Goal: Task Accomplishment & Management: Manage account settings

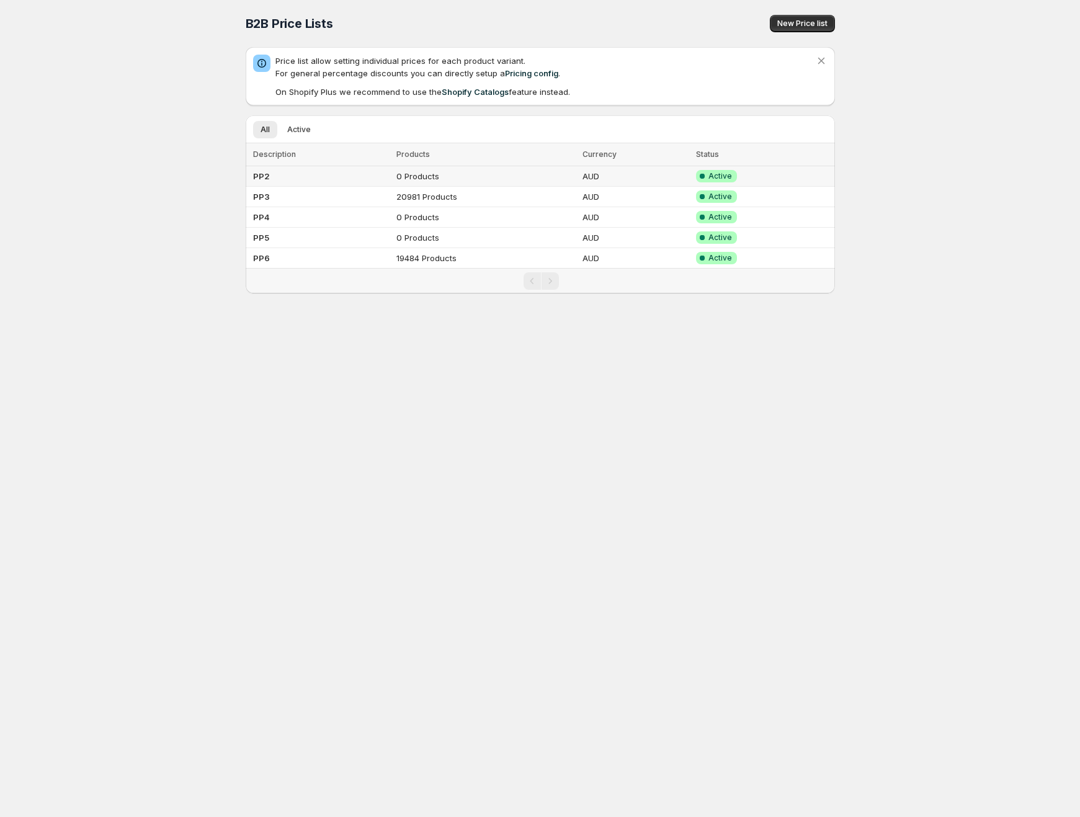
click at [314, 184] on td "PP2" at bounding box center [320, 176] width 148 height 20
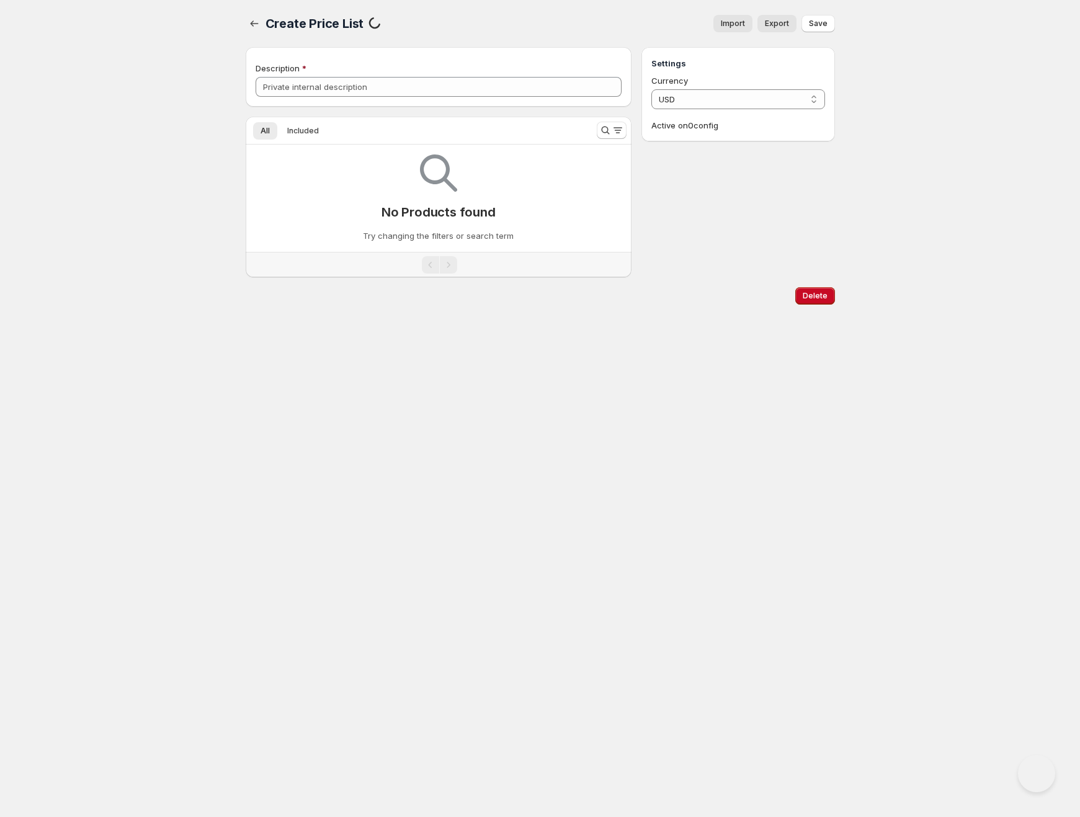
type input "PP2"
select select "AUD"
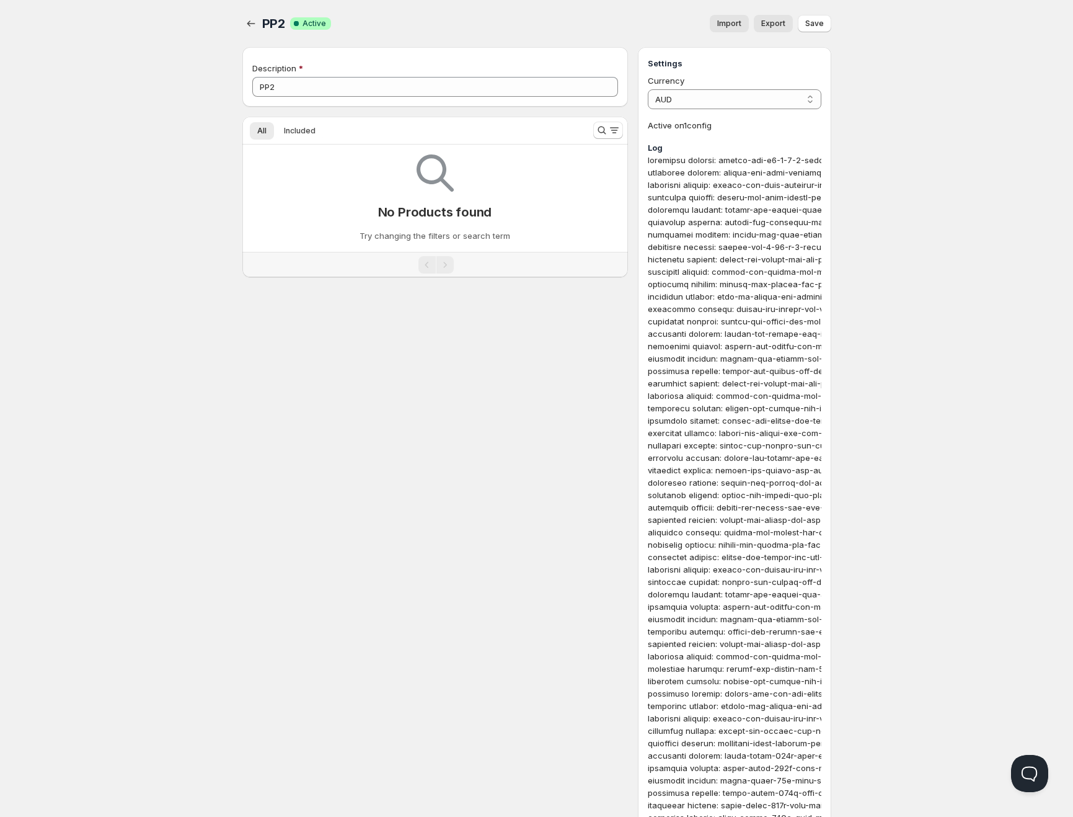
click at [724, 25] on span "Import" at bounding box center [729, 24] width 24 height 10
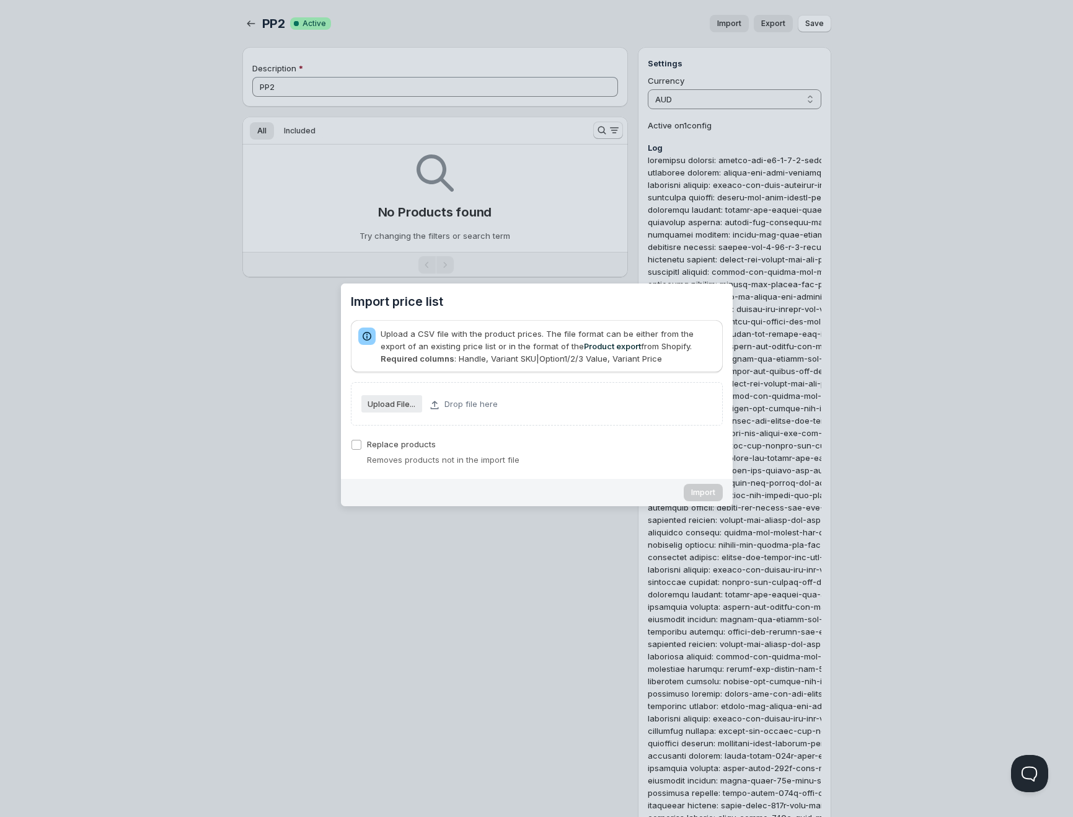
click at [0, 0] on slot "Upload File..." at bounding box center [0, 0] width 0 height 0
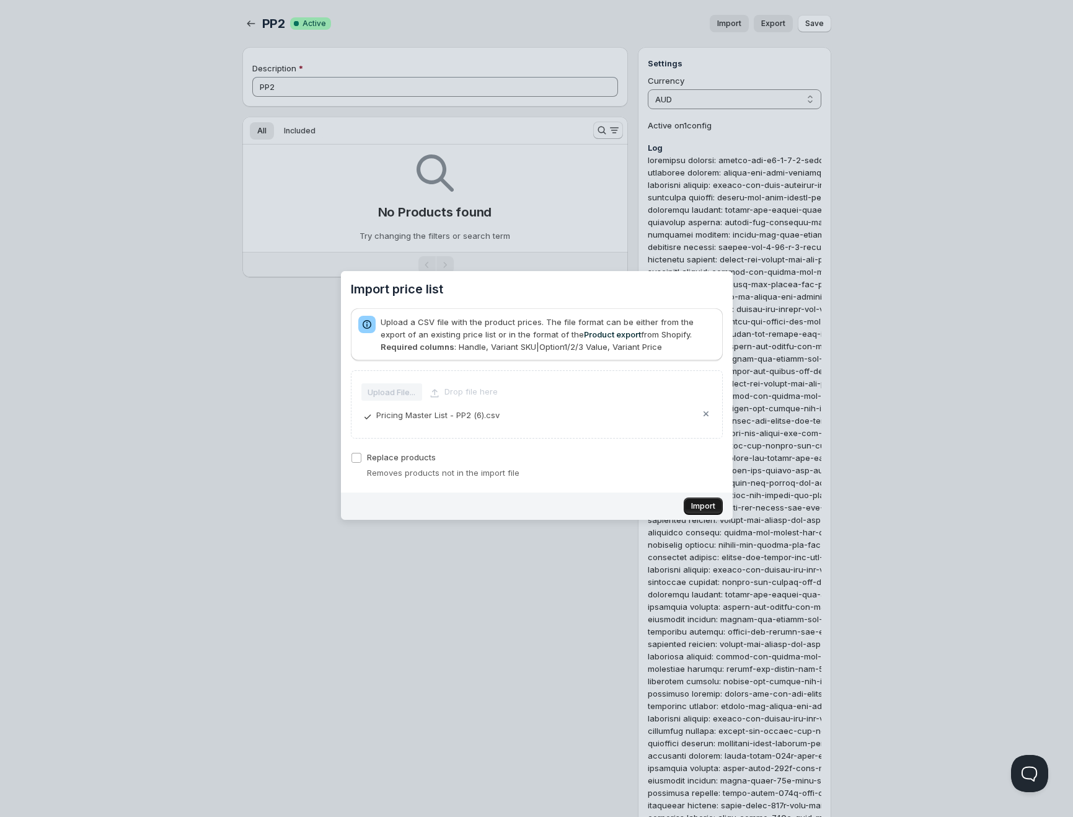
click at [690, 500] on button "Import" at bounding box center [703, 505] width 39 height 17
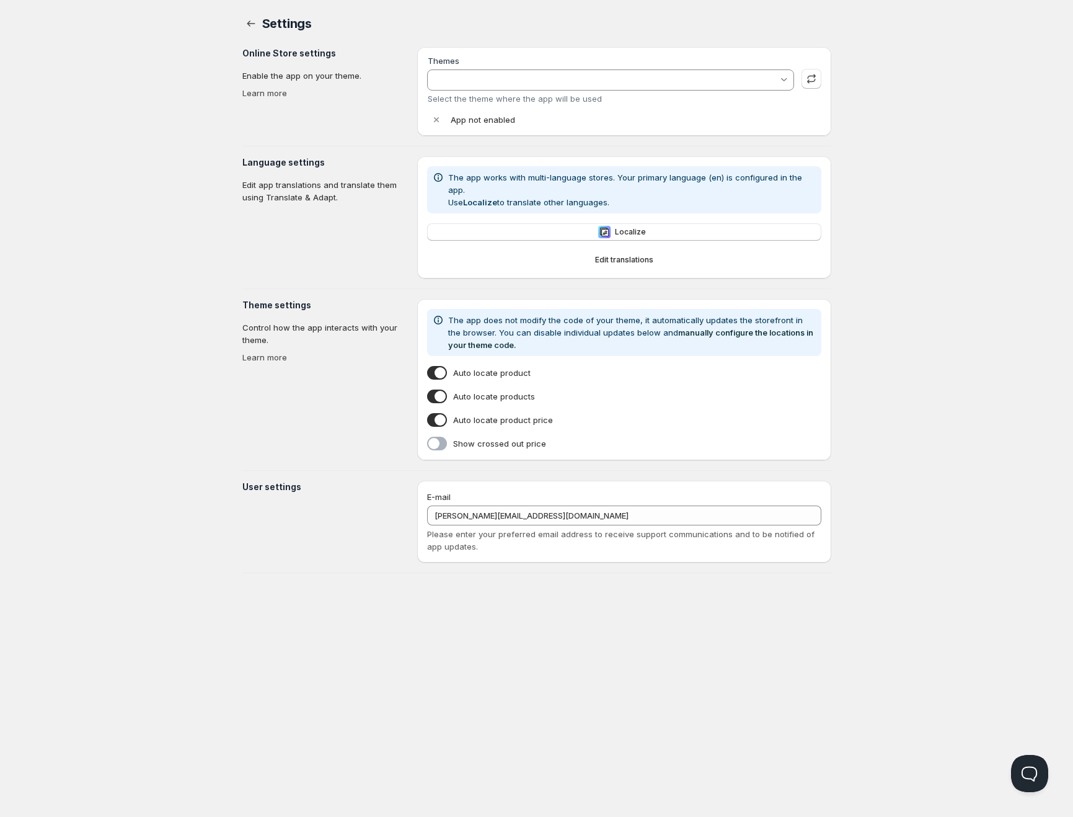
type input "Live Theme (V6.05) -- WPD Code Removed"
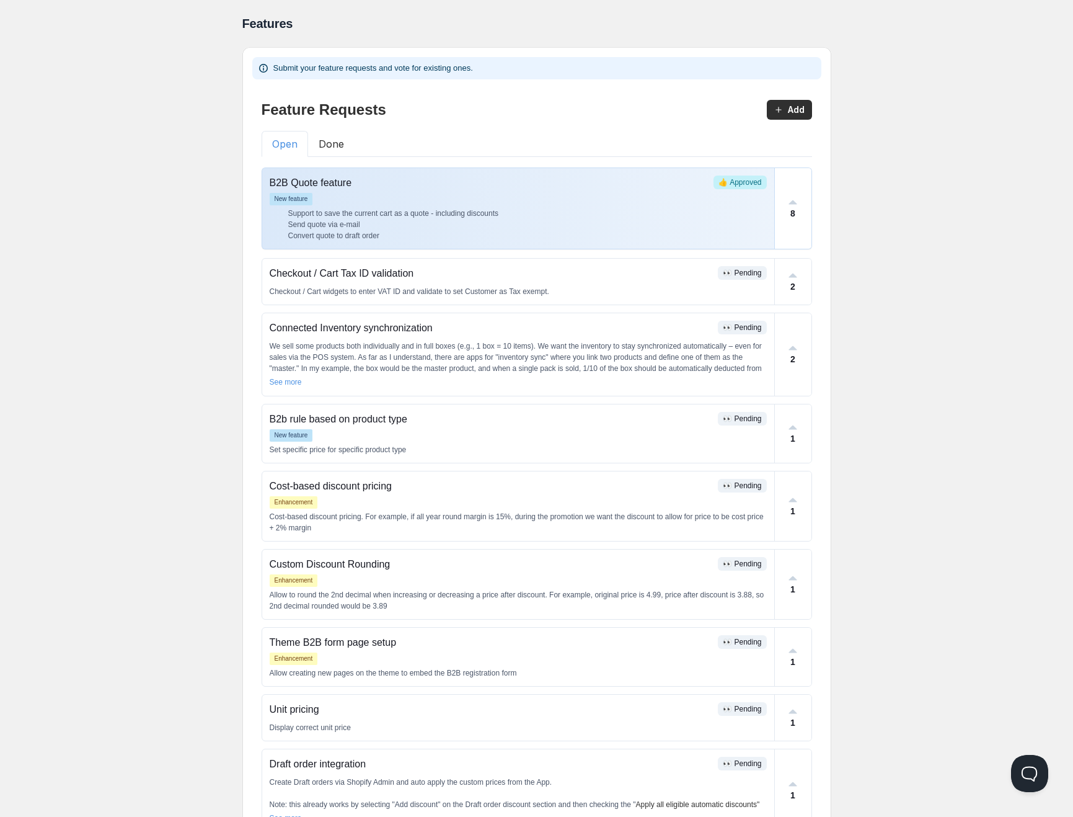
click at [297, 228] on li "Send quote via e-mail" at bounding box center [527, 224] width 479 height 11
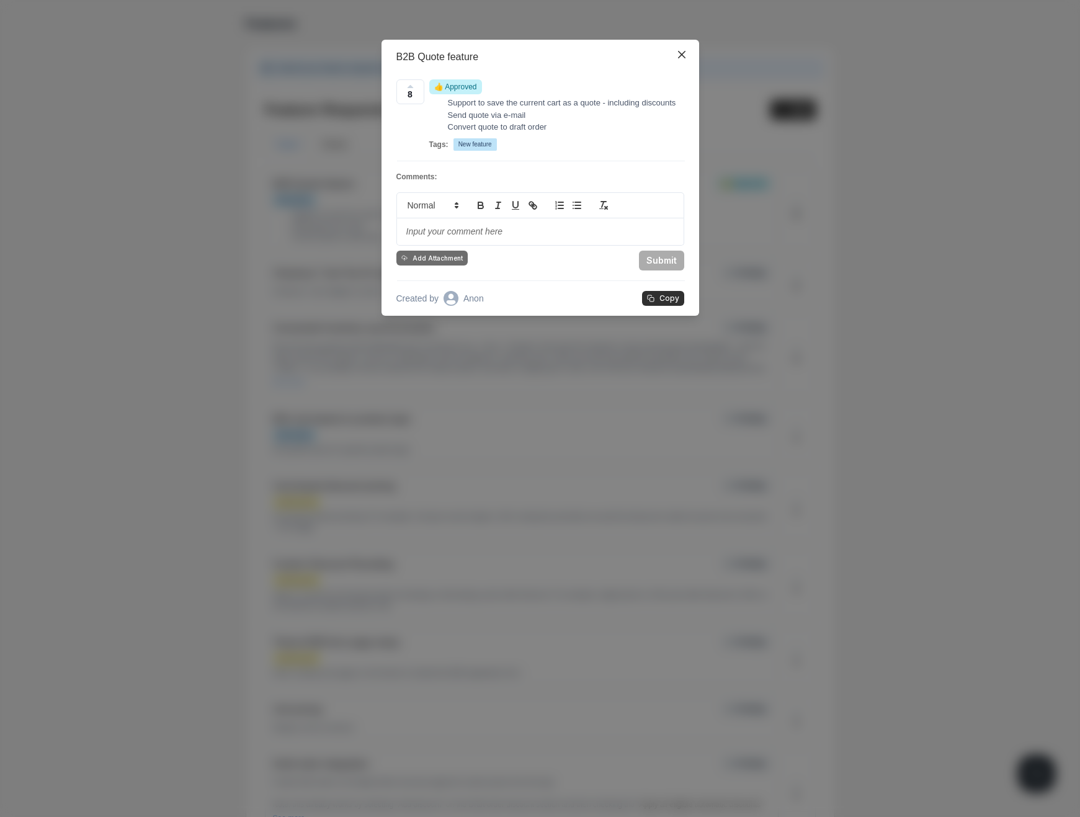
click at [174, 210] on div "B2B Quote feature 8 👍 Approved Support to save the current cart as a quote - in…" at bounding box center [540, 408] width 1080 height 817
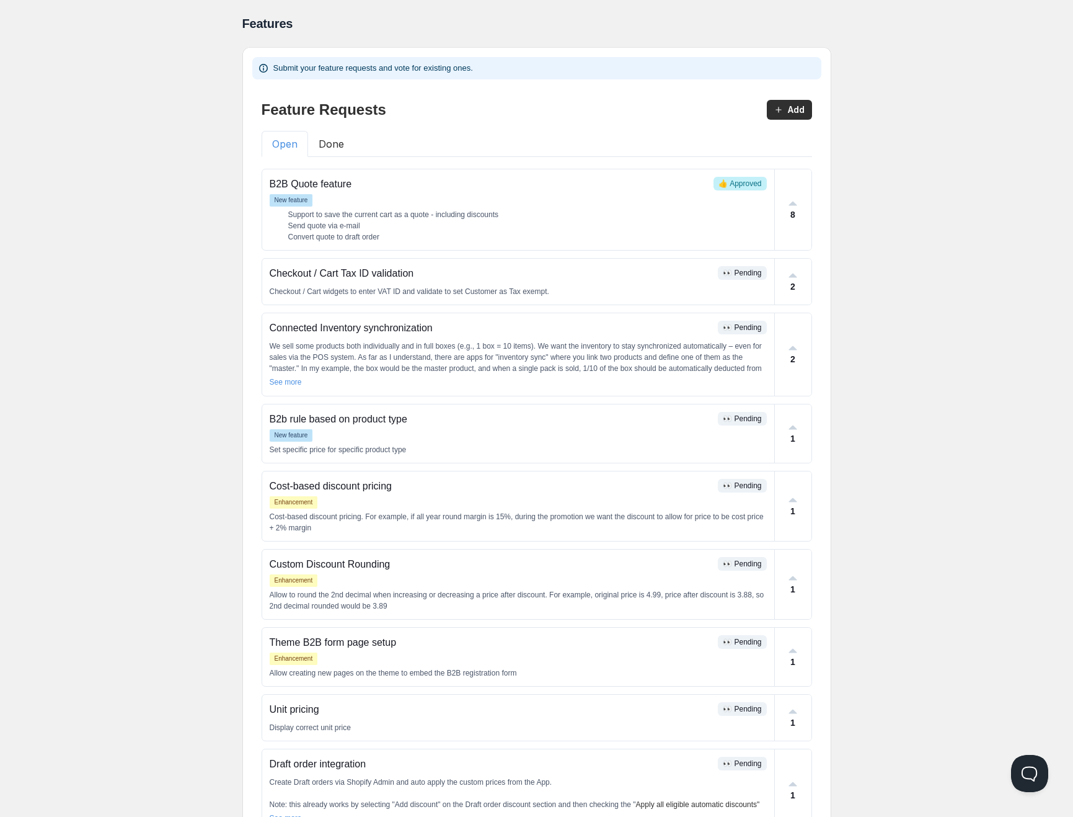
click at [328, 163] on div "Feature Requests Add Open Done B2B Quote feature 👍 Approved New feature Support…" at bounding box center [536, 477] width 569 height 776
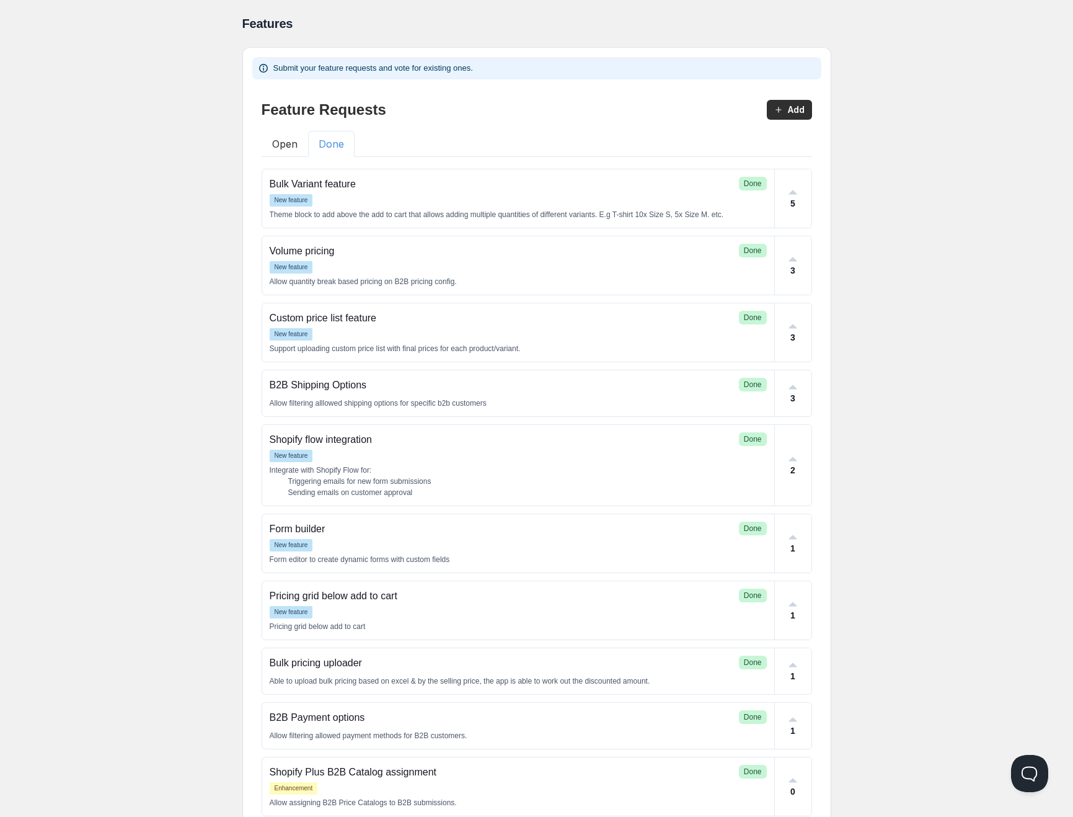
click at [327, 148] on button "Done" at bounding box center [331, 144] width 47 height 26
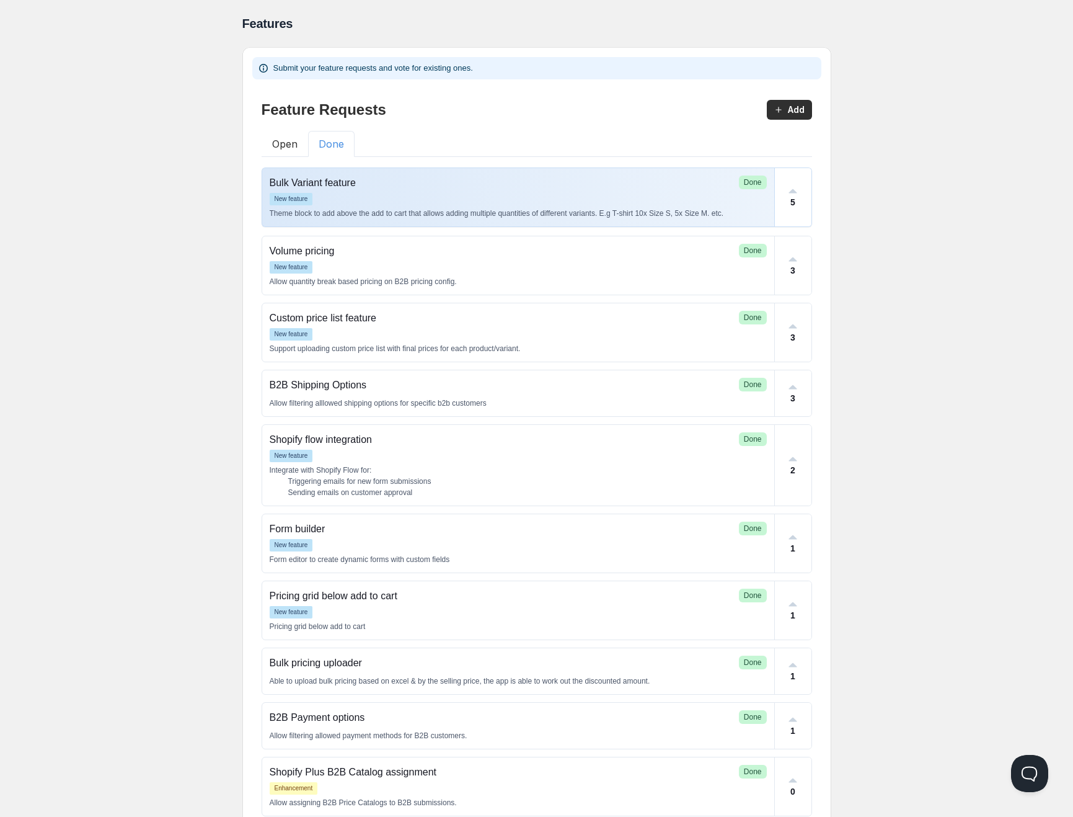
click at [358, 187] on p "Bulk Variant feature" at bounding box center [502, 182] width 464 height 15
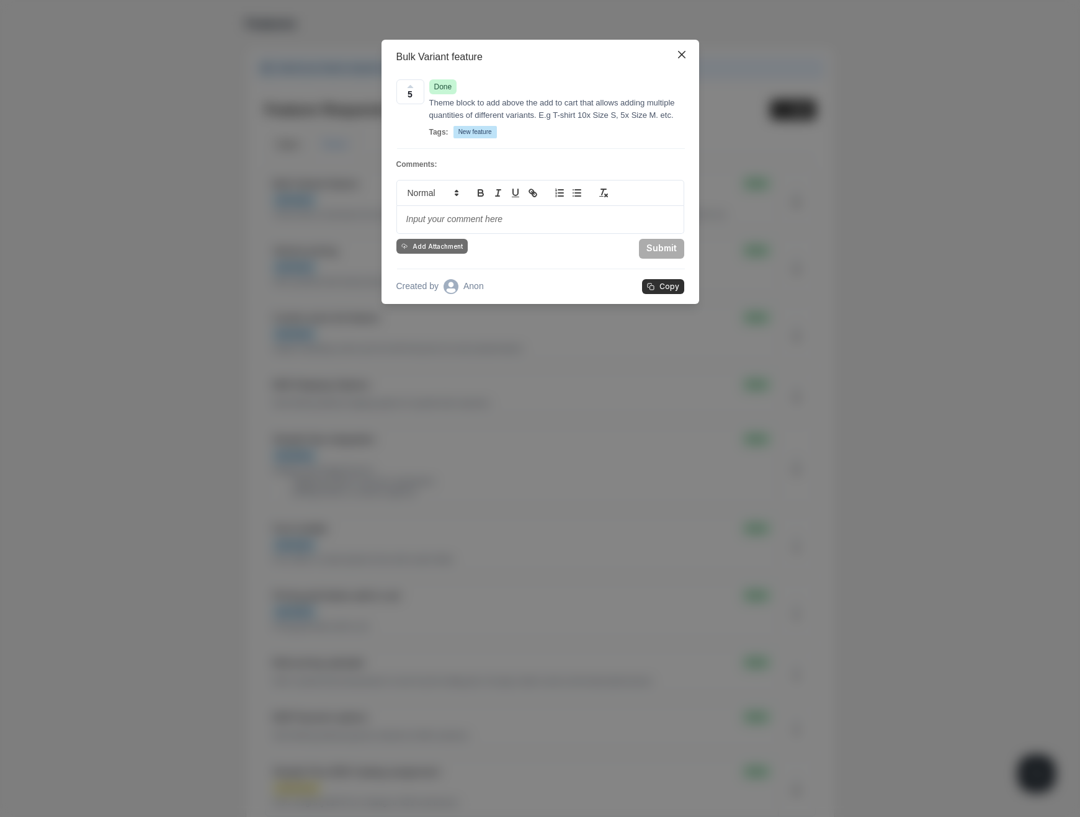
click at [238, 368] on div "Bulk Variant feature 5 Done Theme block to add above the add to cart that allow…" at bounding box center [540, 408] width 1080 height 817
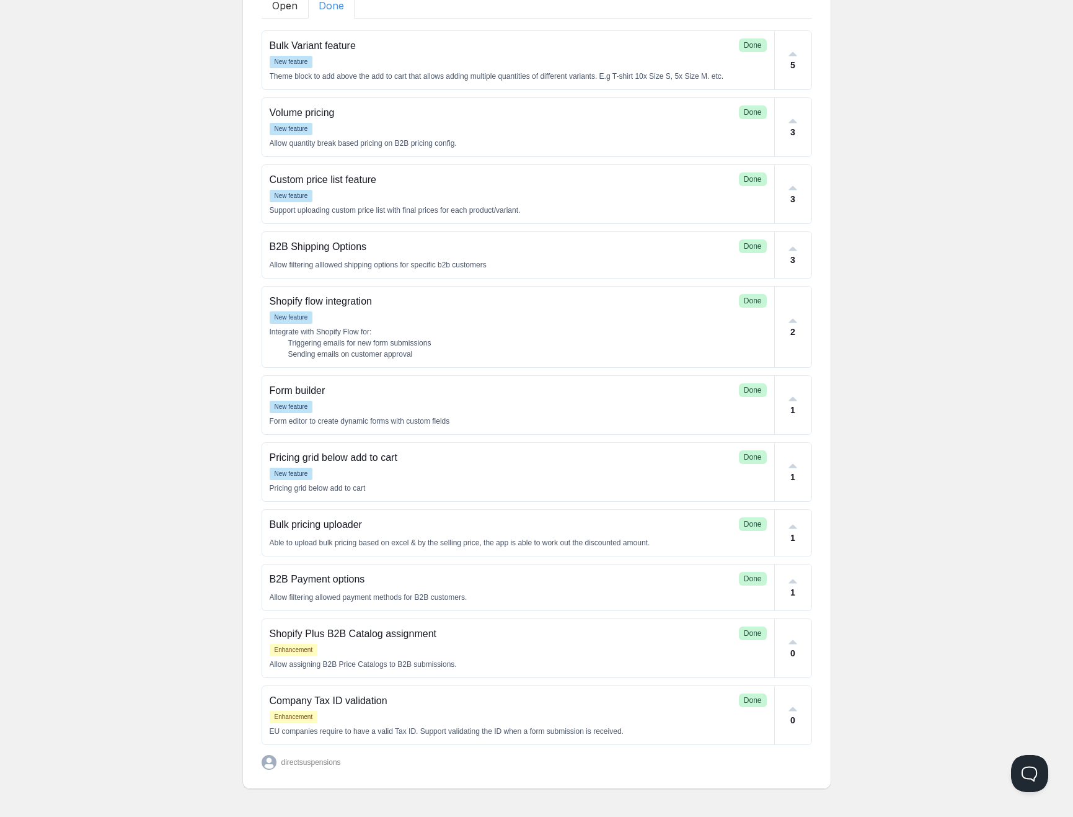
scroll to position [142, 0]
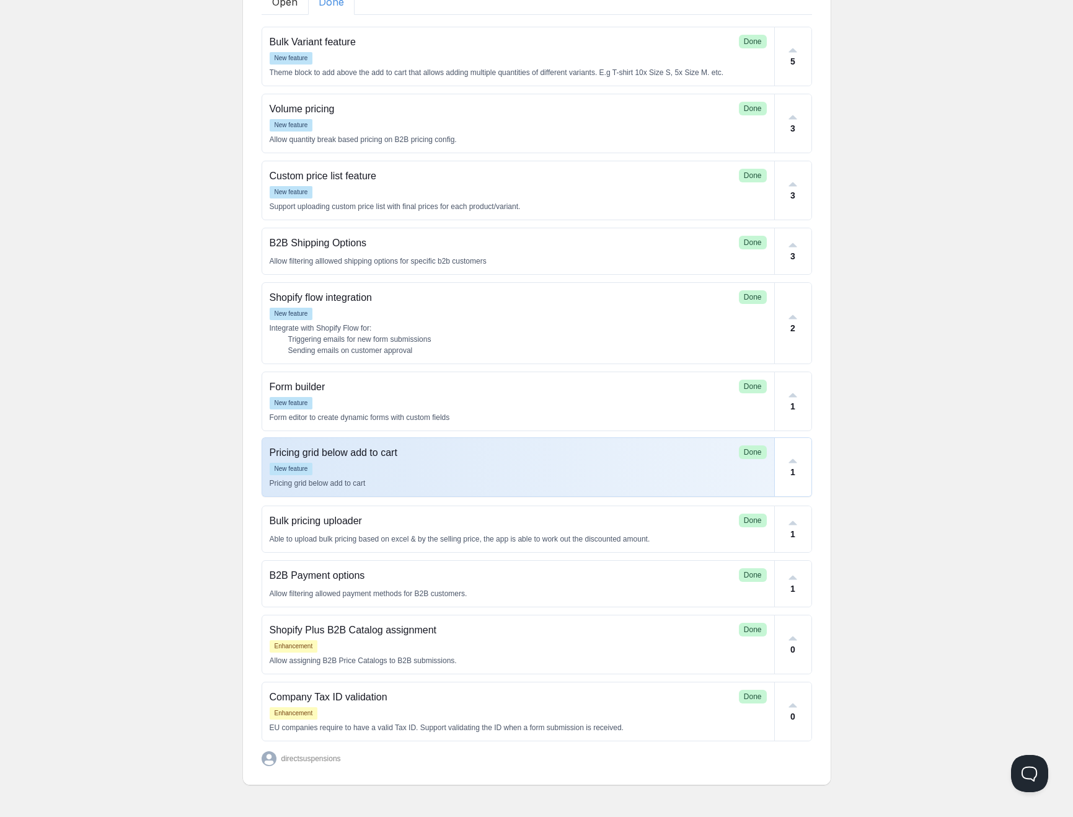
click at [349, 448] on p "Pricing grid below add to cart" at bounding box center [502, 452] width 464 height 15
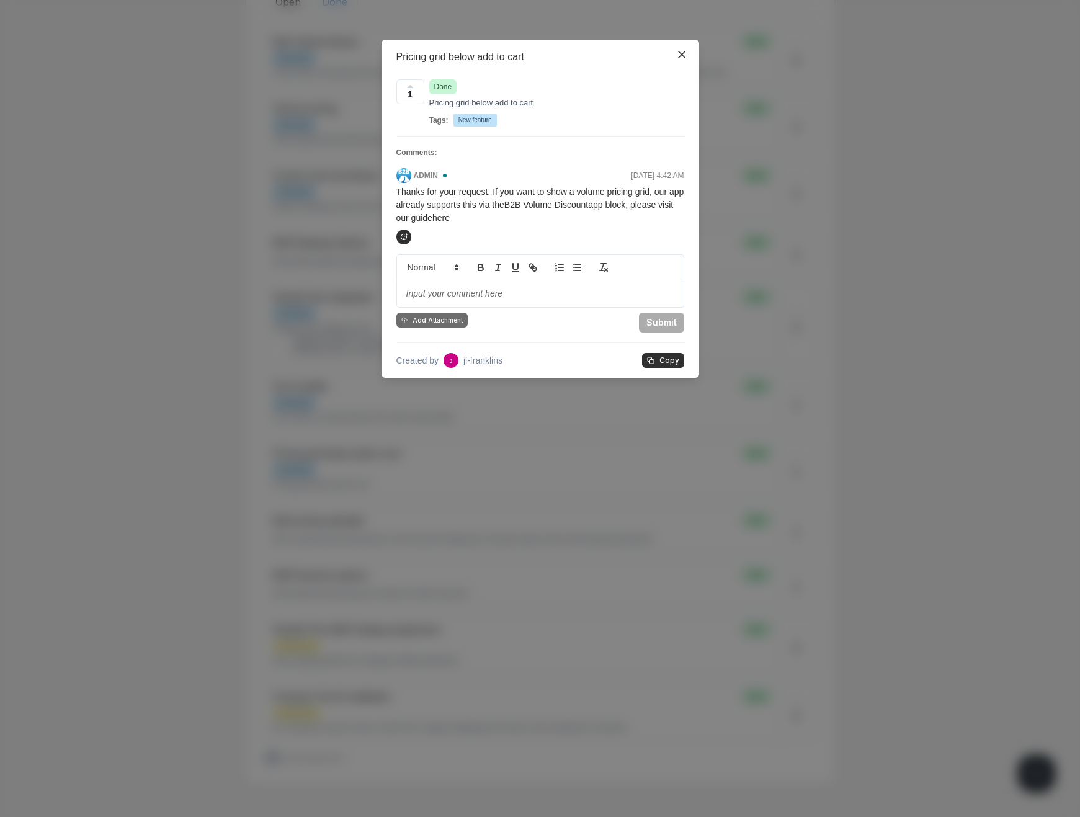
click at [191, 293] on div "Pricing grid below add to cart 1 Done Pricing grid below add to cart Tags: New …" at bounding box center [540, 408] width 1080 height 817
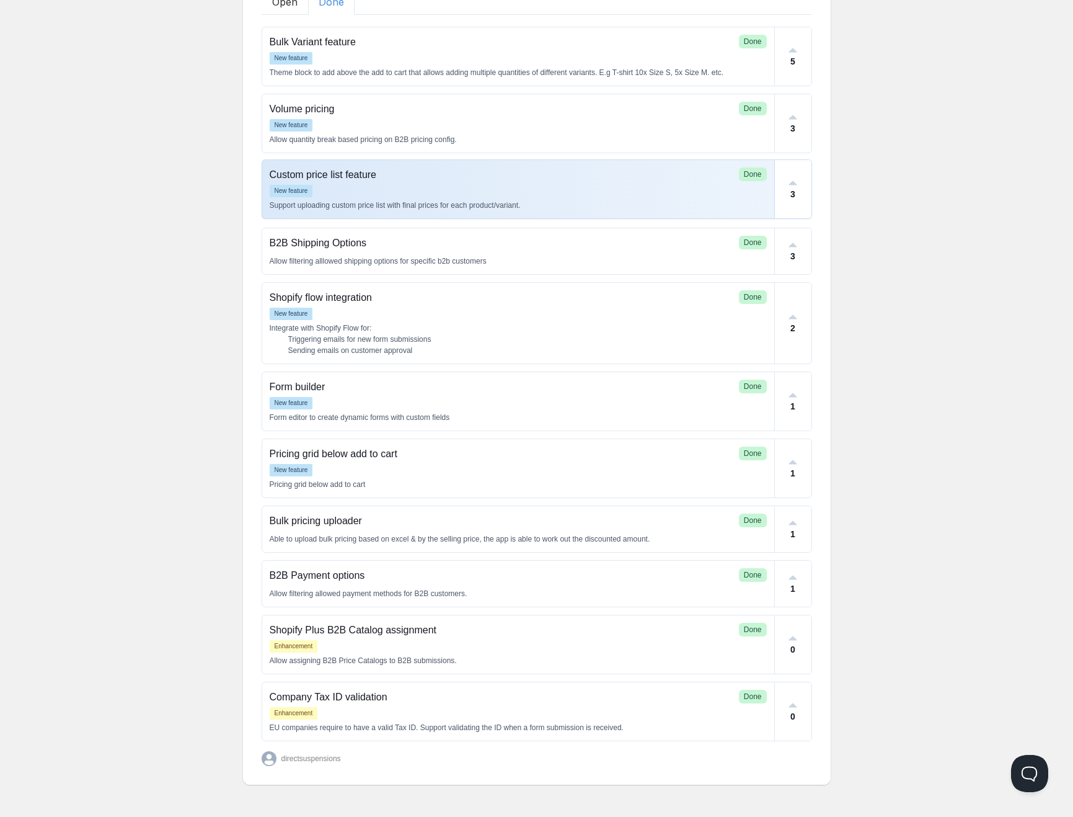
scroll to position [0, 0]
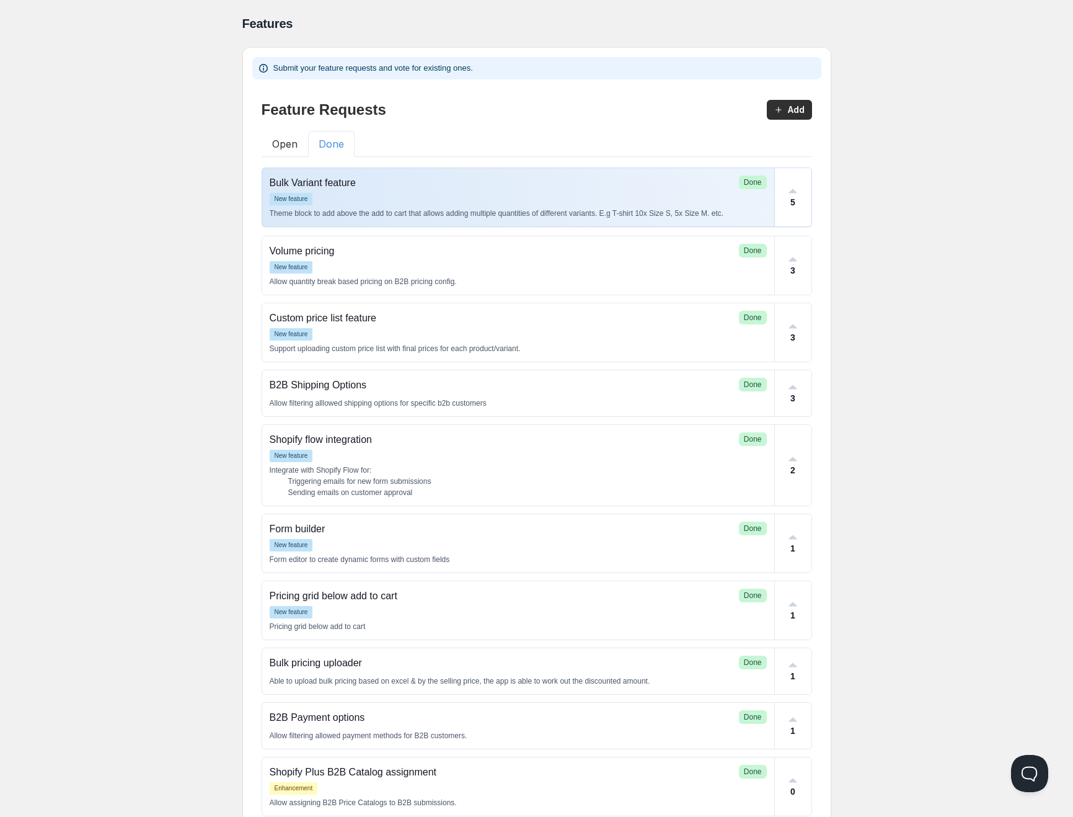
click at [339, 180] on p "Bulk Variant feature" at bounding box center [502, 182] width 464 height 15
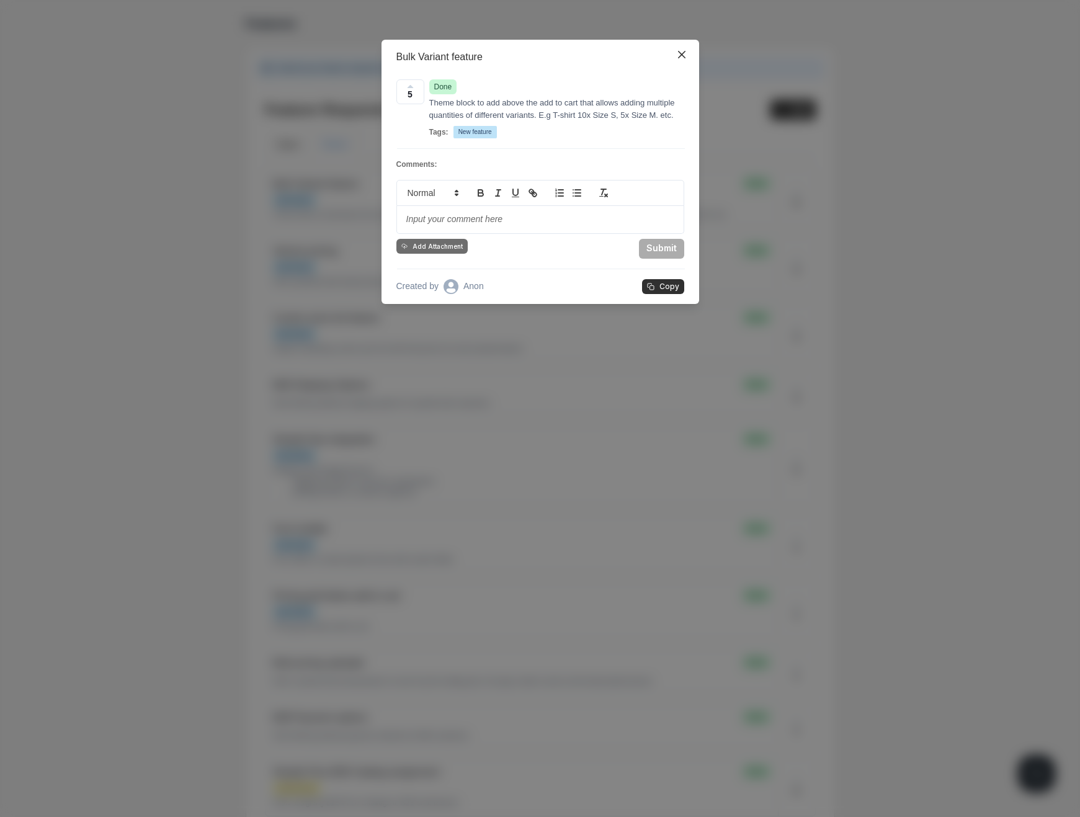
click at [267, 215] on div "Bulk Variant feature 5 Done Theme block to add above the add to cart that allow…" at bounding box center [540, 408] width 1080 height 817
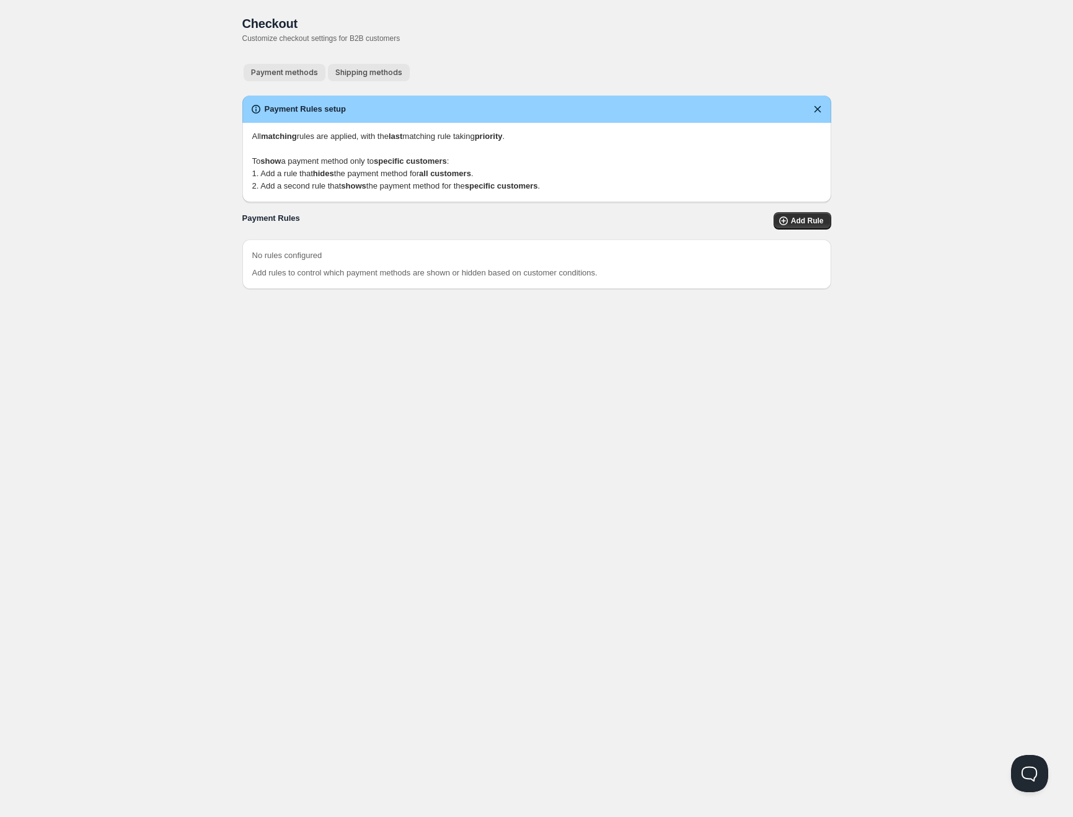
click at [356, 65] on button "Shipping methods" at bounding box center [369, 72] width 82 height 17
click at [288, 67] on button "Payment methods" at bounding box center [285, 72] width 82 height 17
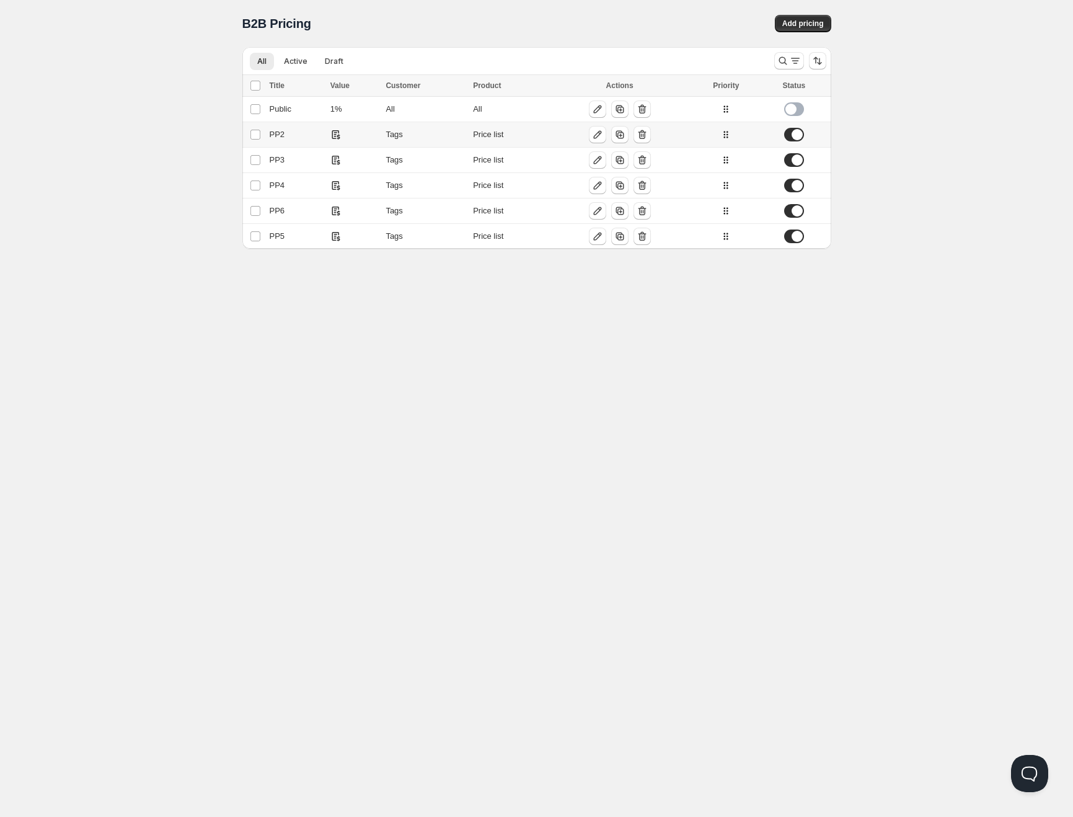
click at [305, 140] on div "PP2" at bounding box center [296, 134] width 53 height 12
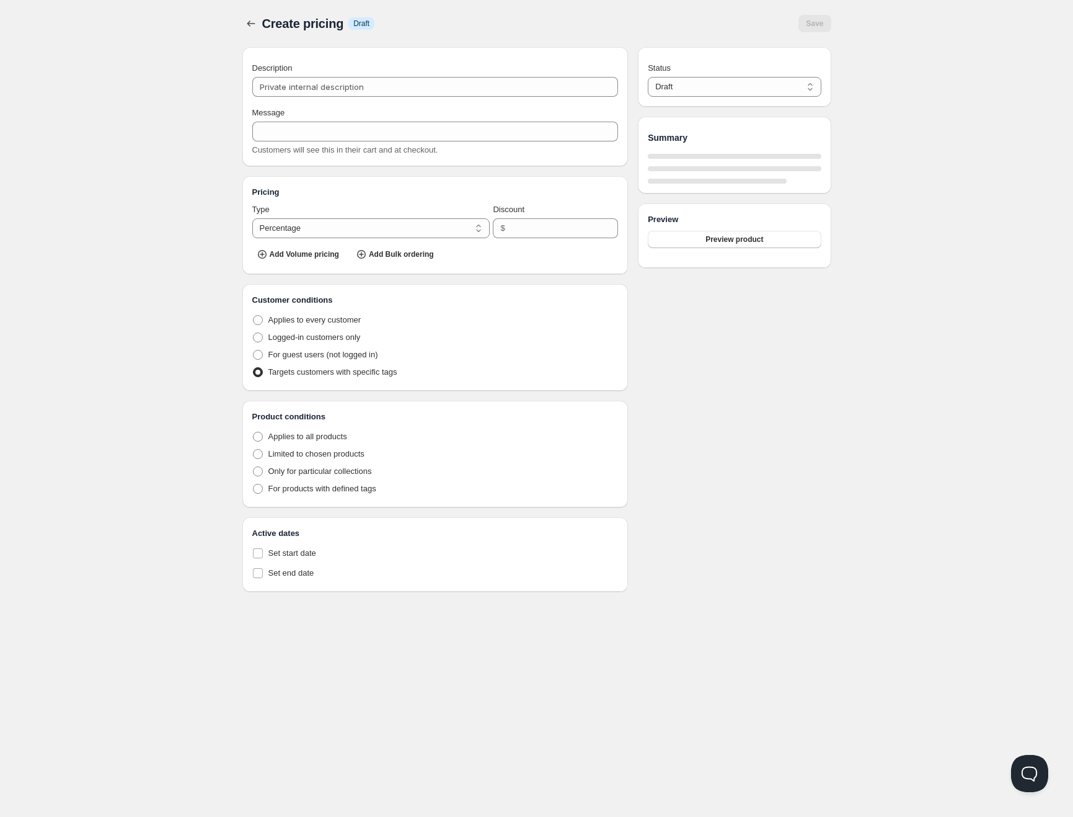
type input "PP2"
radio input "true"
select select "1"
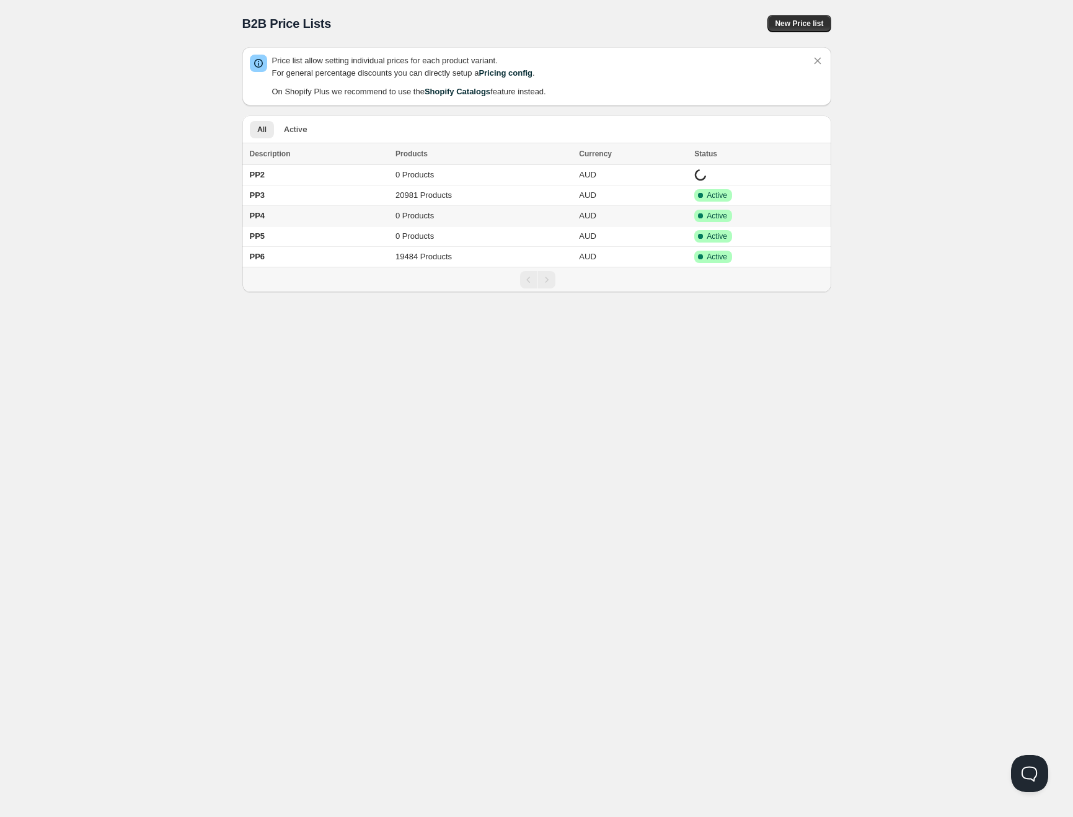
click at [306, 223] on td "PP4" at bounding box center [317, 216] width 150 height 20
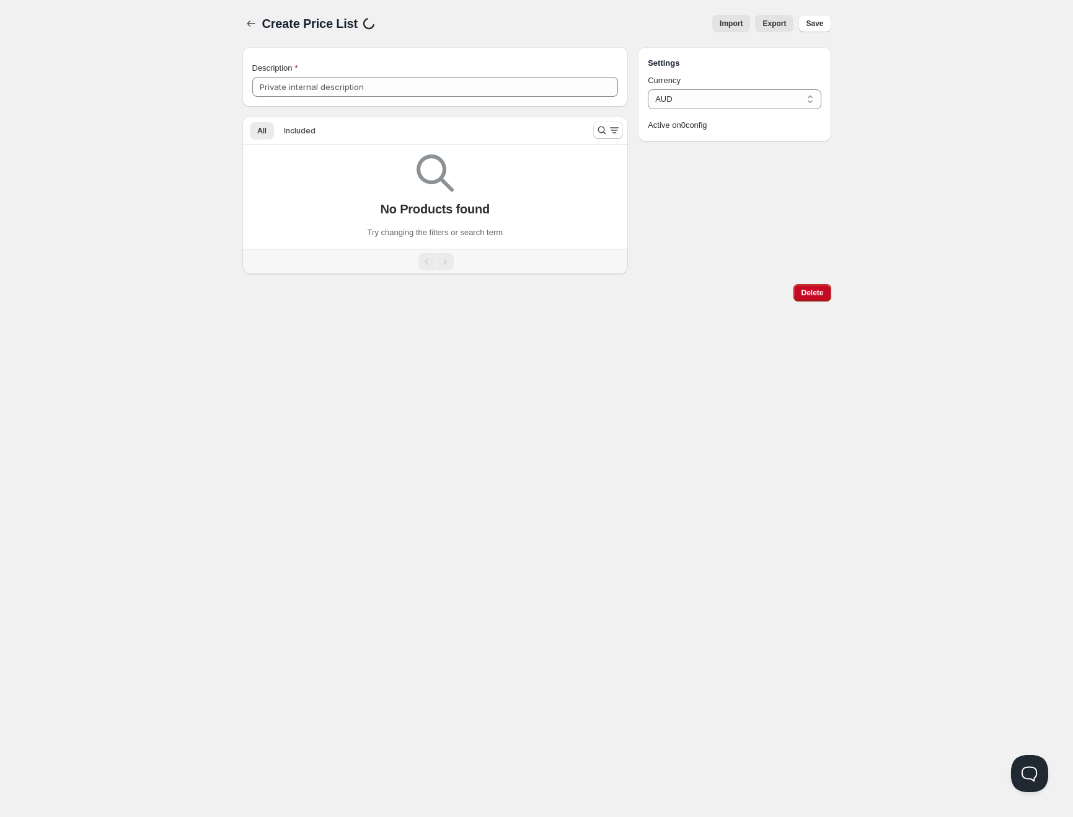
type input "PP4"
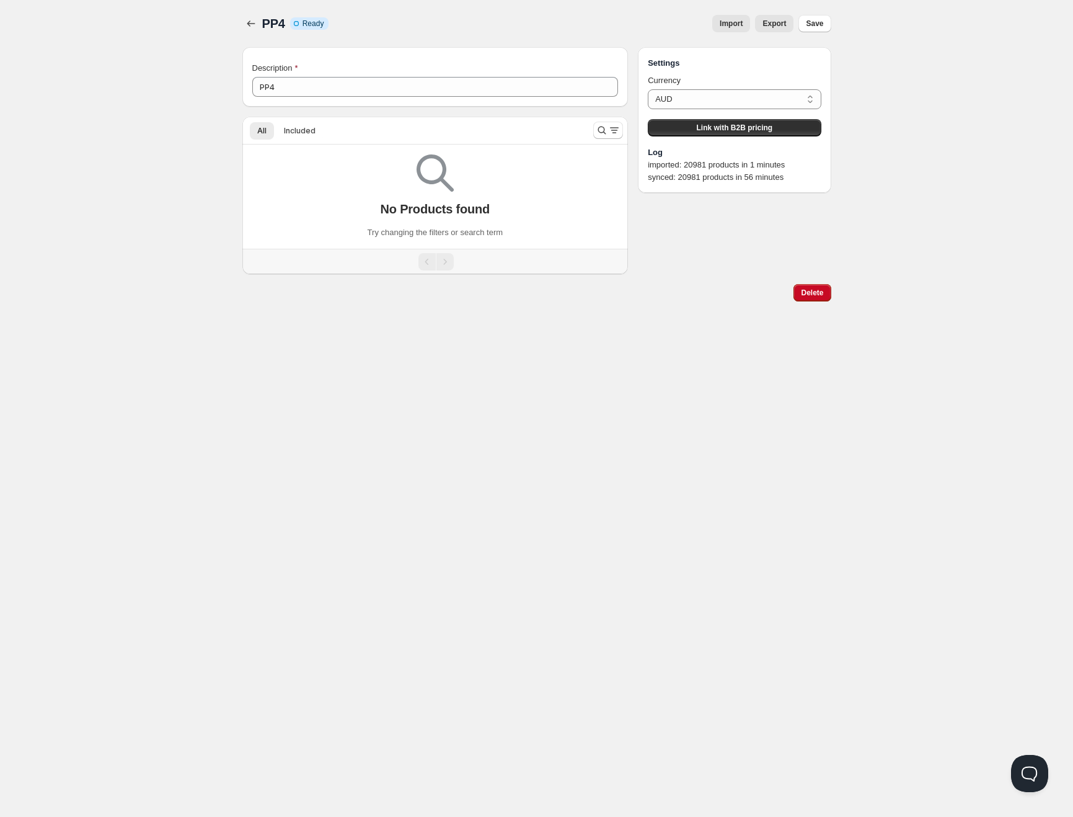
click at [740, 32] on button "Import" at bounding box center [732, 23] width 38 height 17
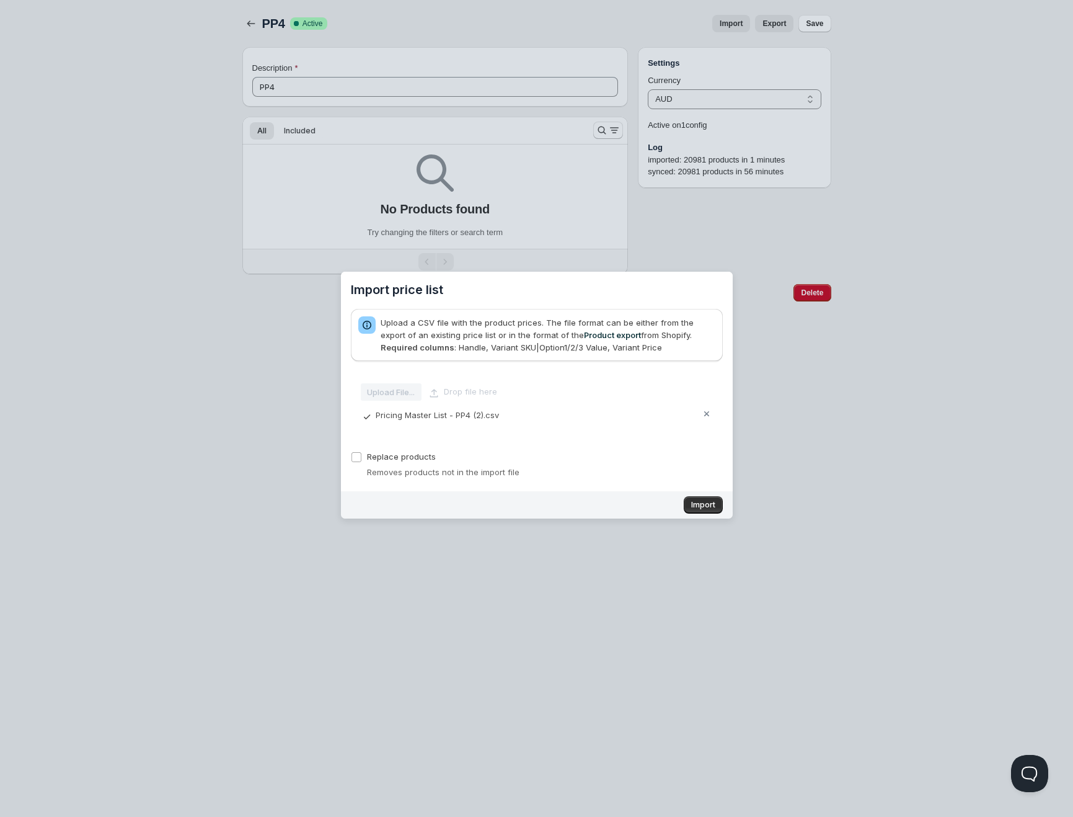
click at [700, 515] on section "Import price list Upload a CSV file with the product prices. The file format ca…" at bounding box center [537, 395] width 392 height 247
click at [698, 508] on span "Import" at bounding box center [703, 505] width 24 height 10
